Goal: Task Accomplishment & Management: Complete application form

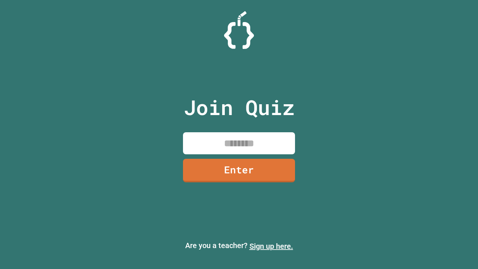
click at [271, 246] on link "Sign up here." at bounding box center [271, 246] width 44 height 9
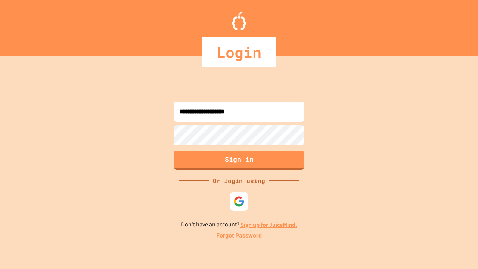
type input "**********"
